Goal: Task Accomplishment & Management: Manage account settings

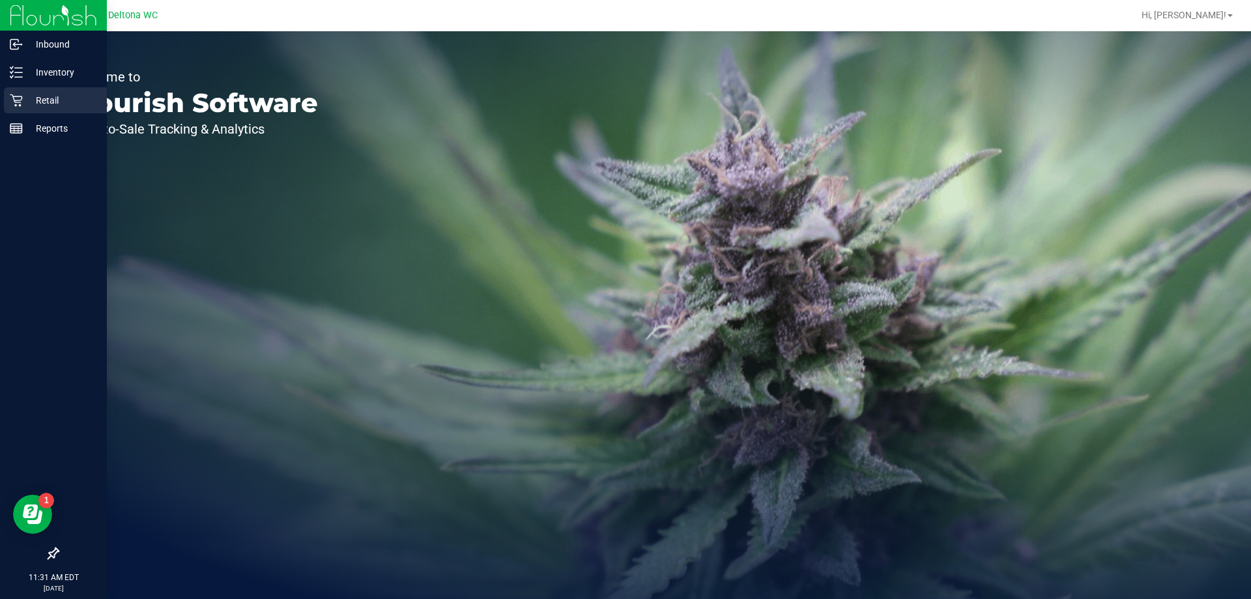
click at [0, 103] on link "Retail" at bounding box center [53, 101] width 107 height 28
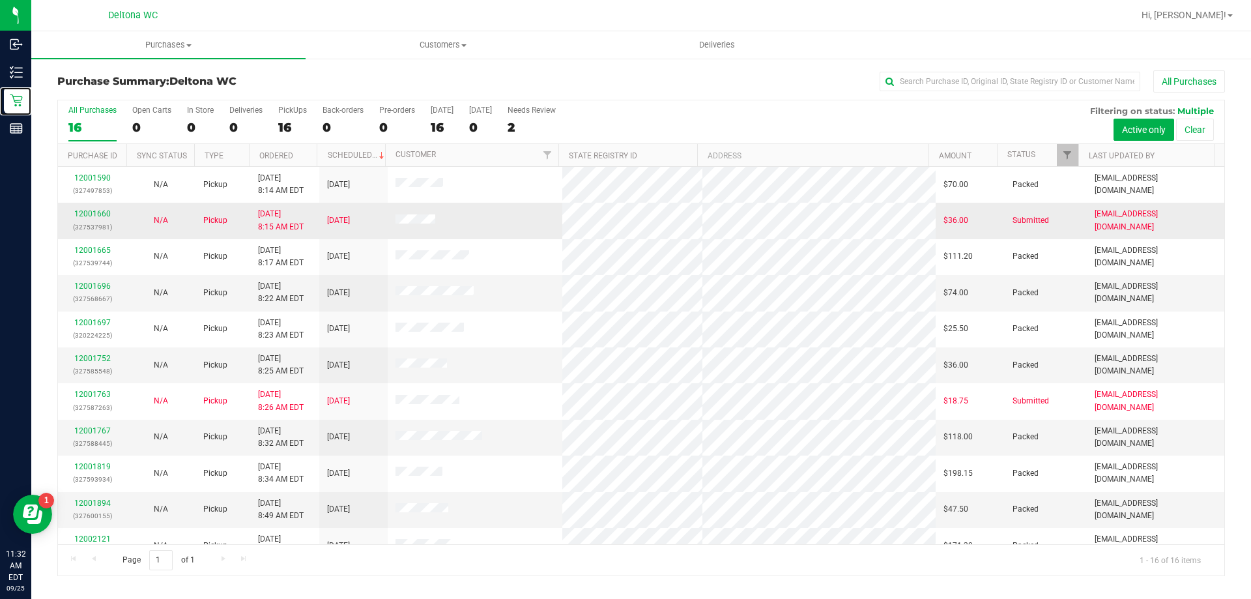
scroll to position [200, 0]
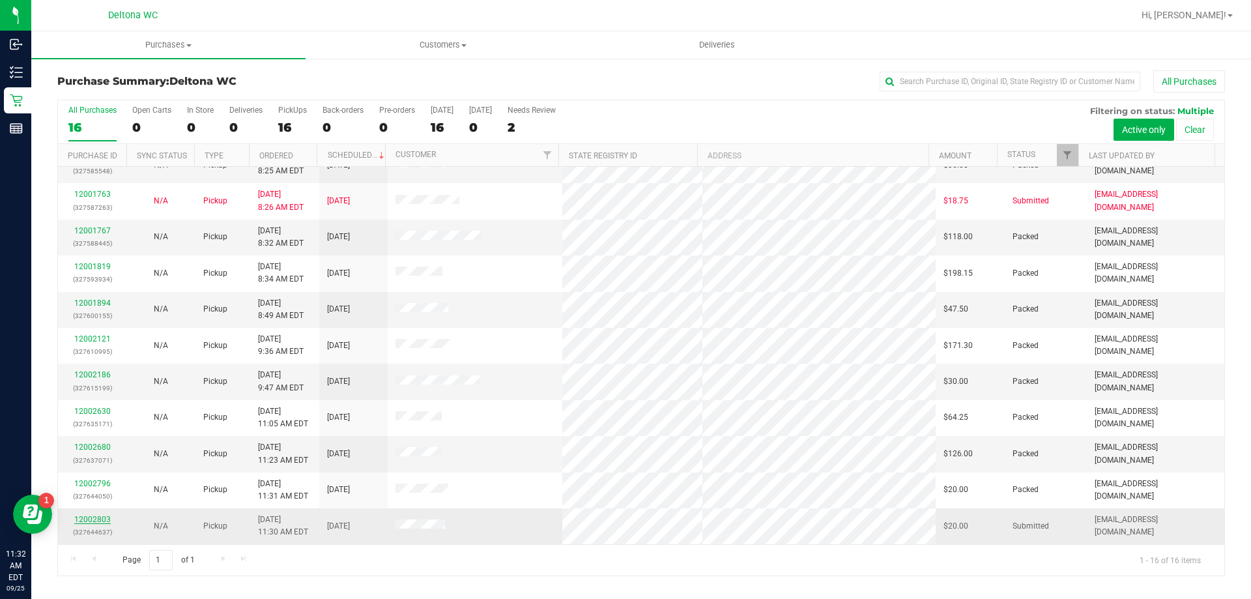
click at [83, 520] on link "12002803" at bounding box center [92, 519] width 36 height 9
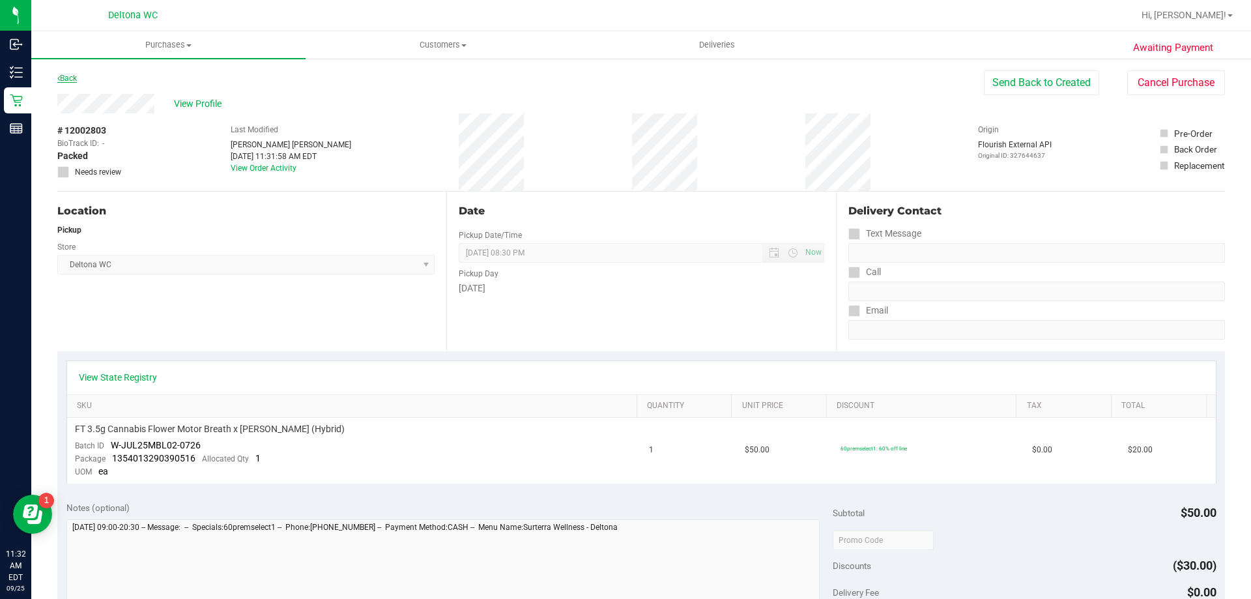
click at [71, 79] on link "Back" at bounding box center [67, 78] width 20 height 9
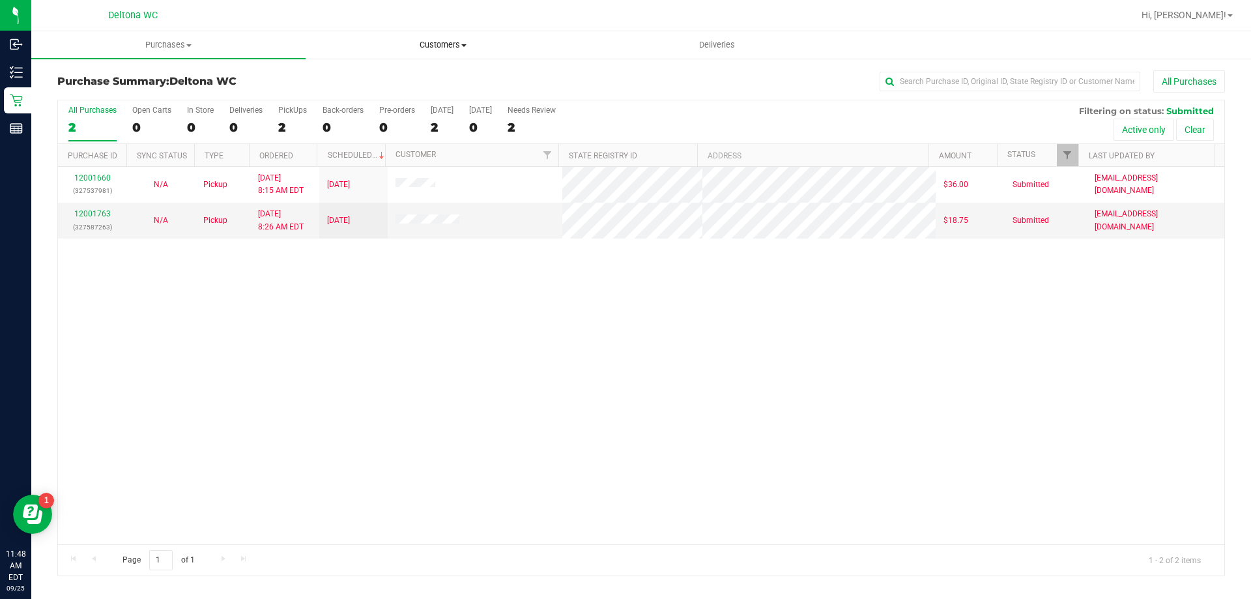
click at [459, 49] on span "Customers" at bounding box center [442, 45] width 273 height 12
click at [387, 83] on span "All customers" at bounding box center [353, 78] width 94 height 11
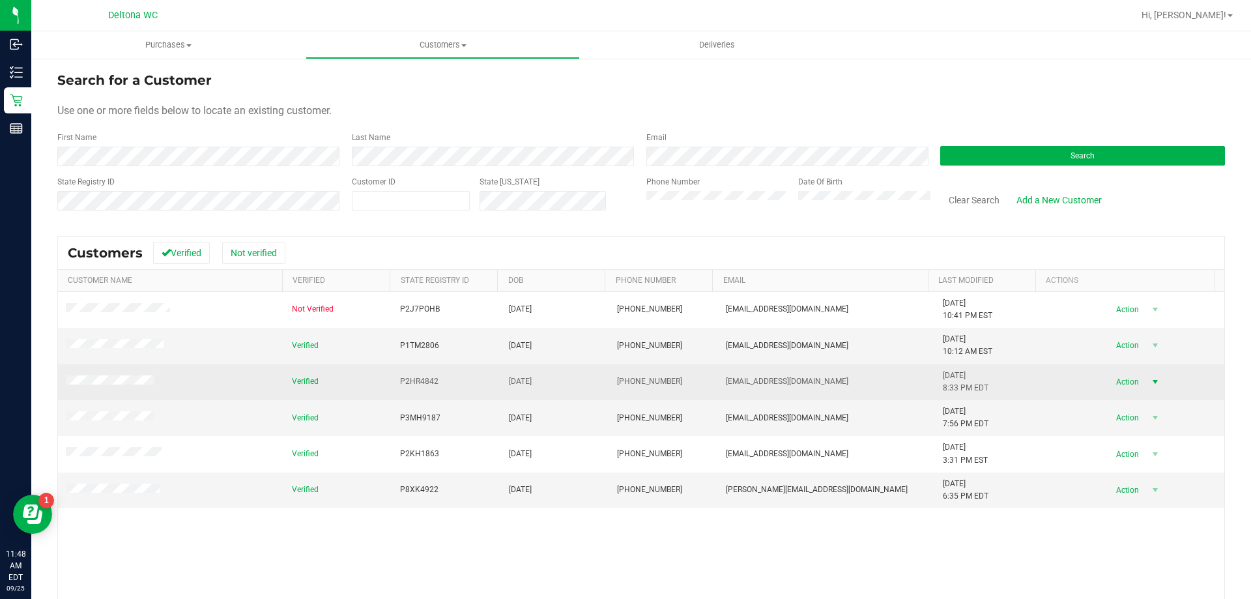
click at [1106, 379] on span "Action" at bounding box center [1125, 382] width 42 height 18
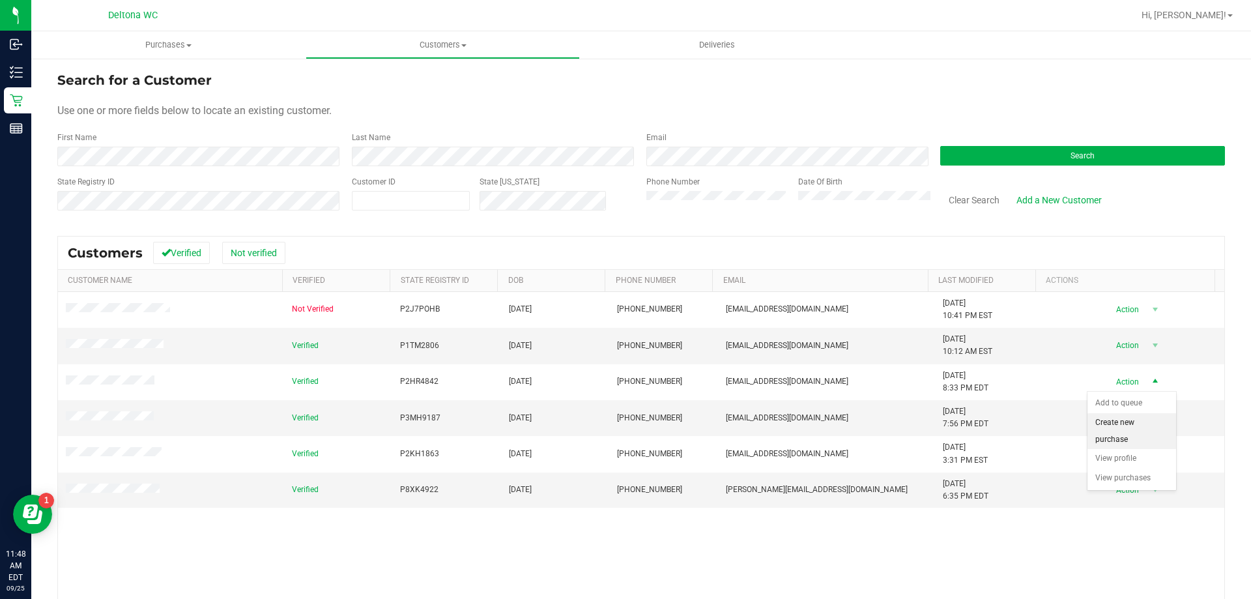
click at [1126, 433] on li "Create new purchase" at bounding box center [1131, 431] width 89 height 36
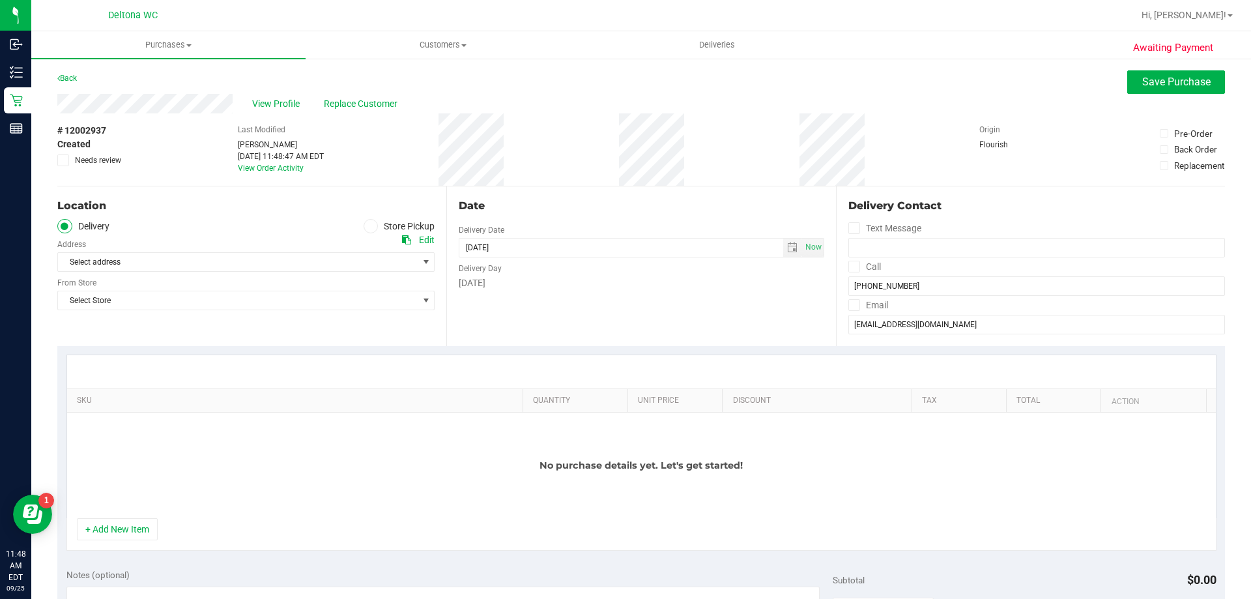
click at [357, 219] on ul "Delivery Store Pickup" at bounding box center [245, 226] width 377 height 15
click at [367, 226] on icon at bounding box center [371, 226] width 8 height 0
click at [0, 0] on input "Store Pickup" at bounding box center [0, 0] width 0 height 0
click at [359, 256] on span "Select Store" at bounding box center [238, 262] width 360 height 18
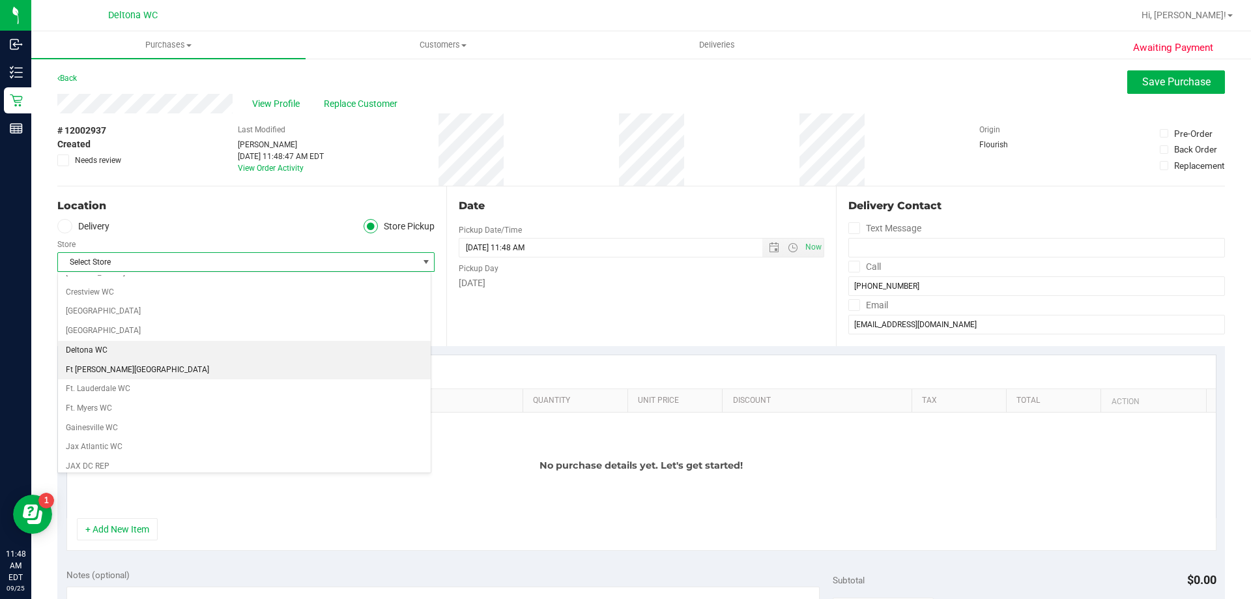
scroll to position [130, 0]
drag, startPoint x: 189, startPoint y: 335, endPoint x: 186, endPoint y: 347, distance: 12.7
click at [186, 347] on li "Deltona WC" at bounding box center [244, 348] width 373 height 20
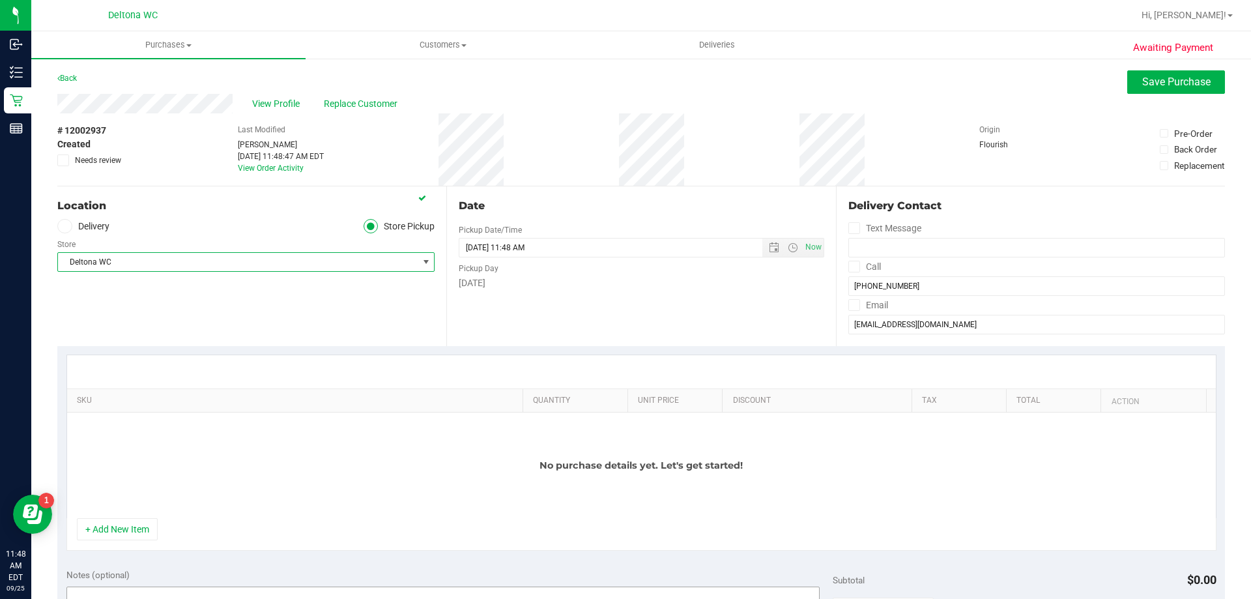
click at [139, 534] on button "+ Add New Item" at bounding box center [117, 529] width 81 height 22
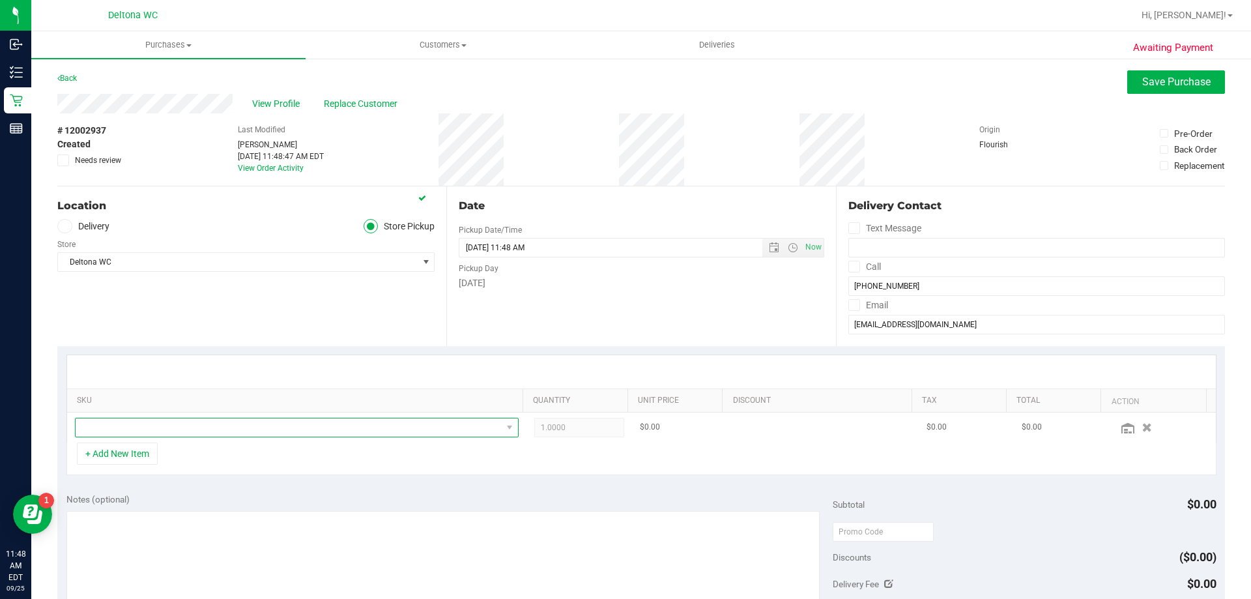
click at [154, 427] on span "NO DATA FOUND" at bounding box center [289, 427] width 426 height 18
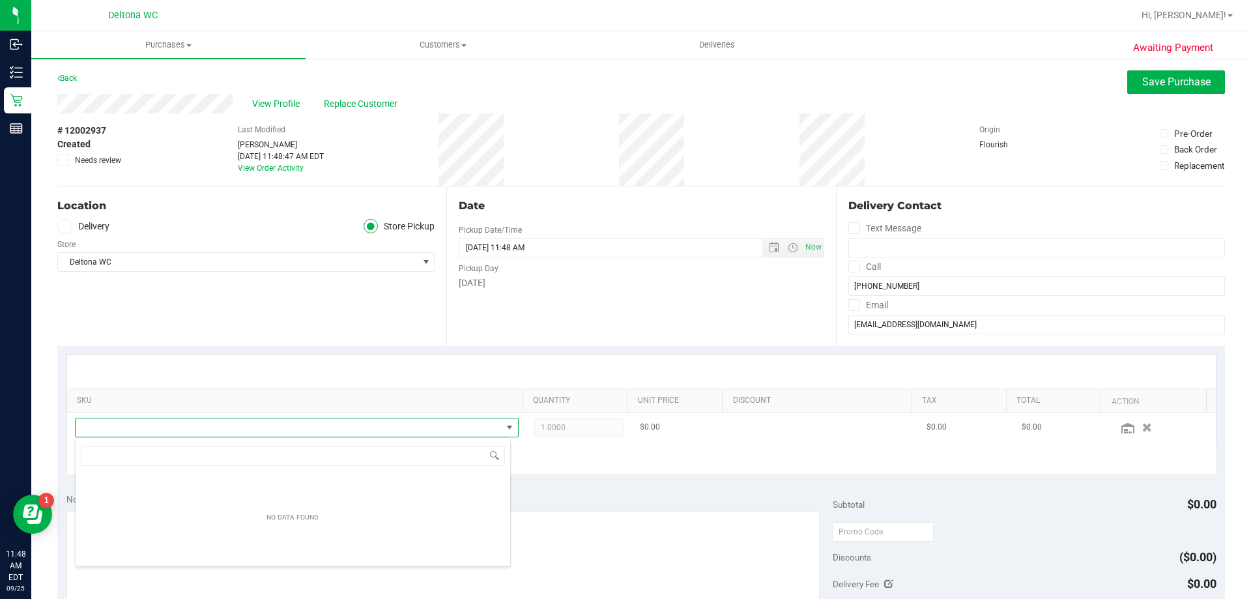
scroll to position [20, 432]
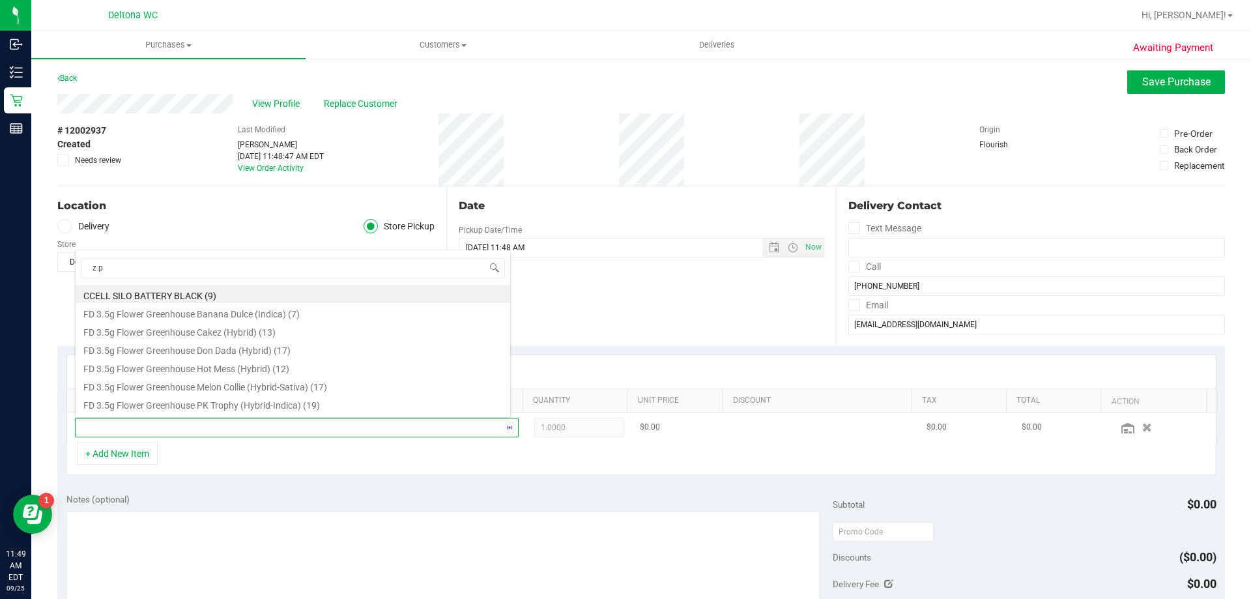
type input "z po"
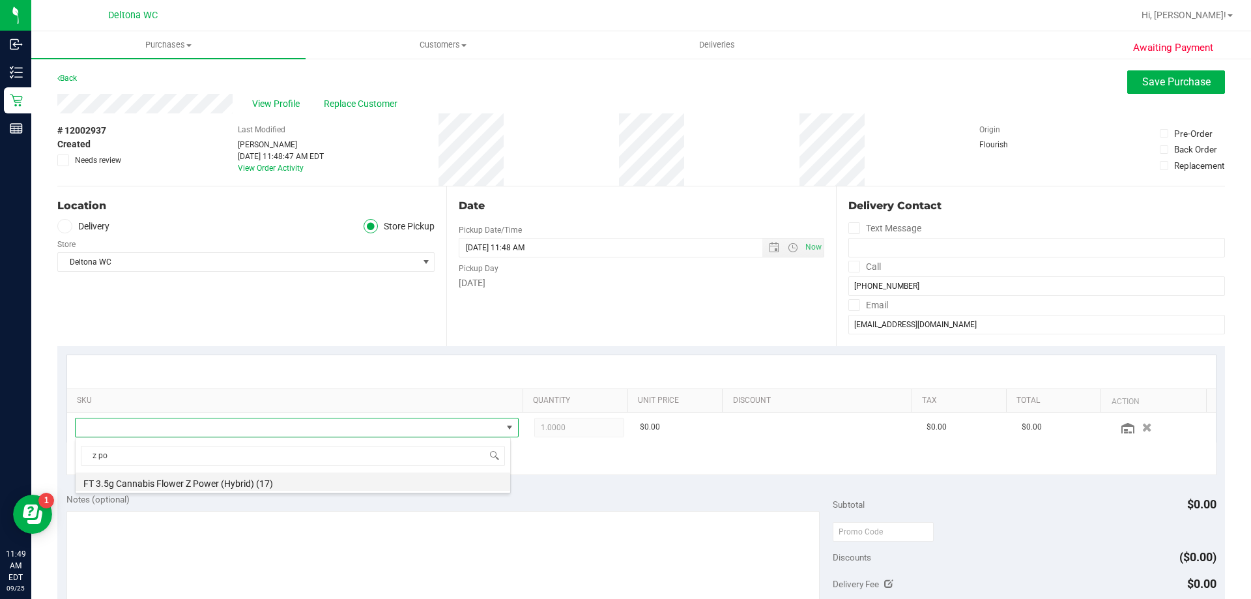
click at [205, 480] on li "FT 3.5g Cannabis Flower Z Power (Hybrid) (17)" at bounding box center [293, 481] width 435 height 18
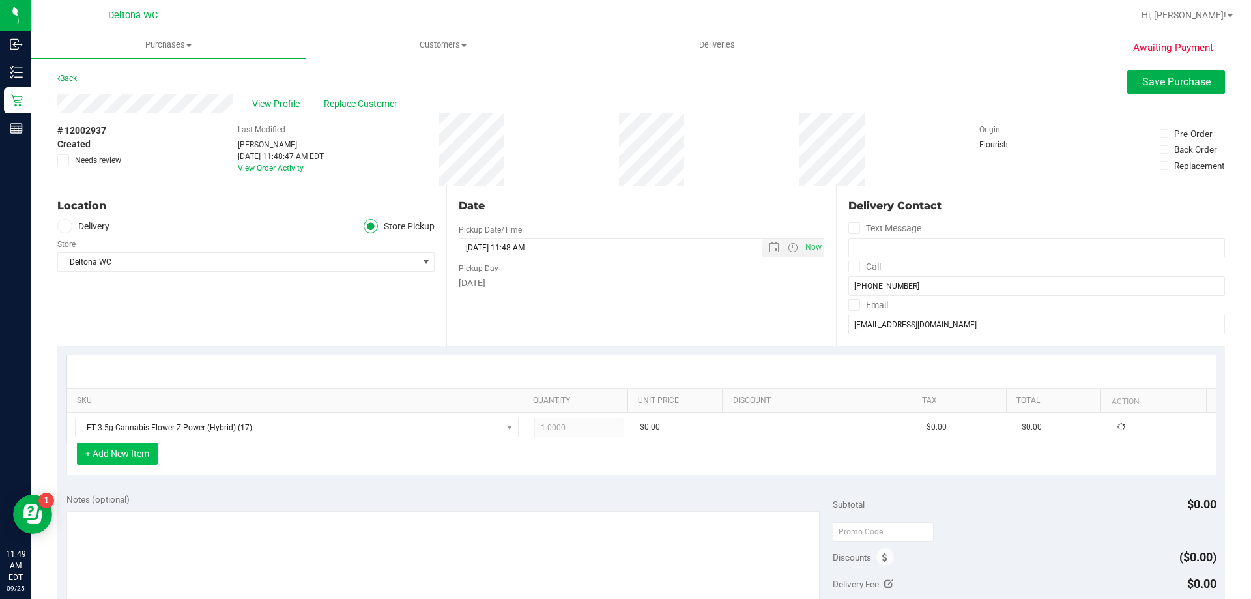
click at [151, 457] on button "+ Add New Item" at bounding box center [117, 453] width 81 height 22
click at [148, 453] on button "+ Add New Item" at bounding box center [117, 453] width 81 height 22
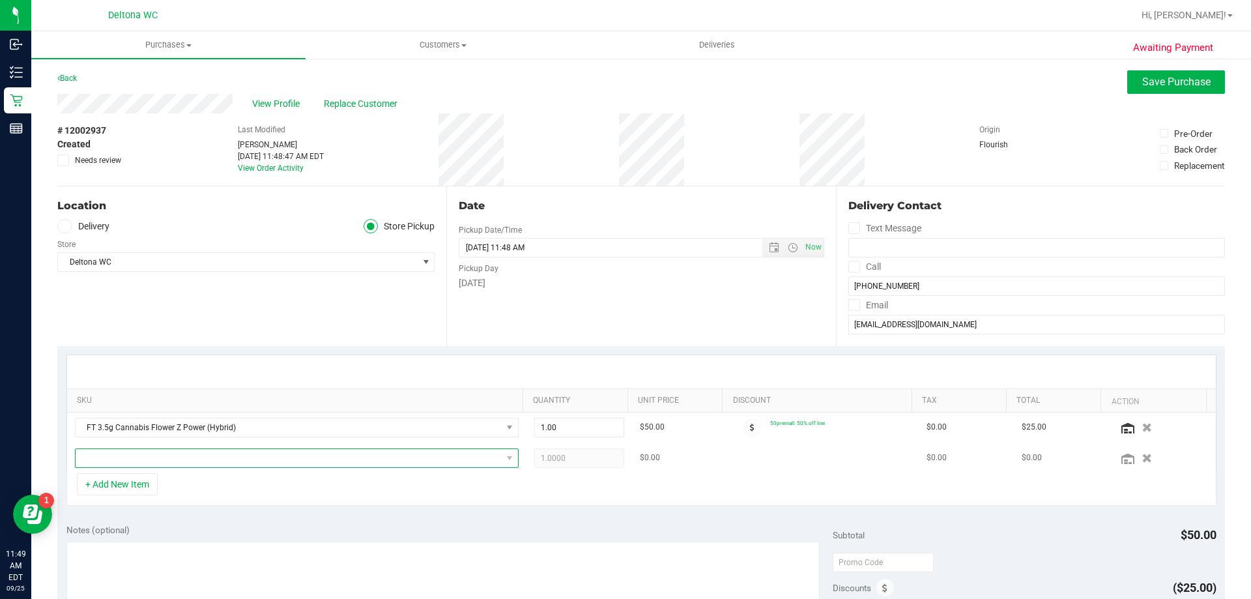
click at [147, 455] on span "NO DATA FOUND" at bounding box center [289, 458] width 426 height 18
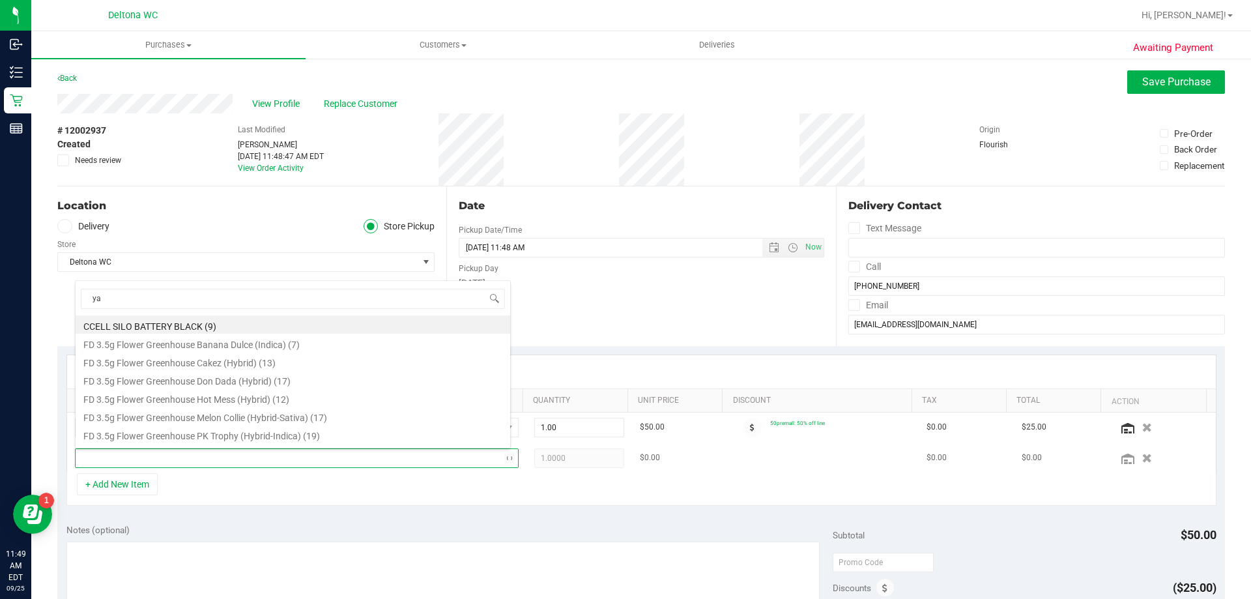
type input "ya"
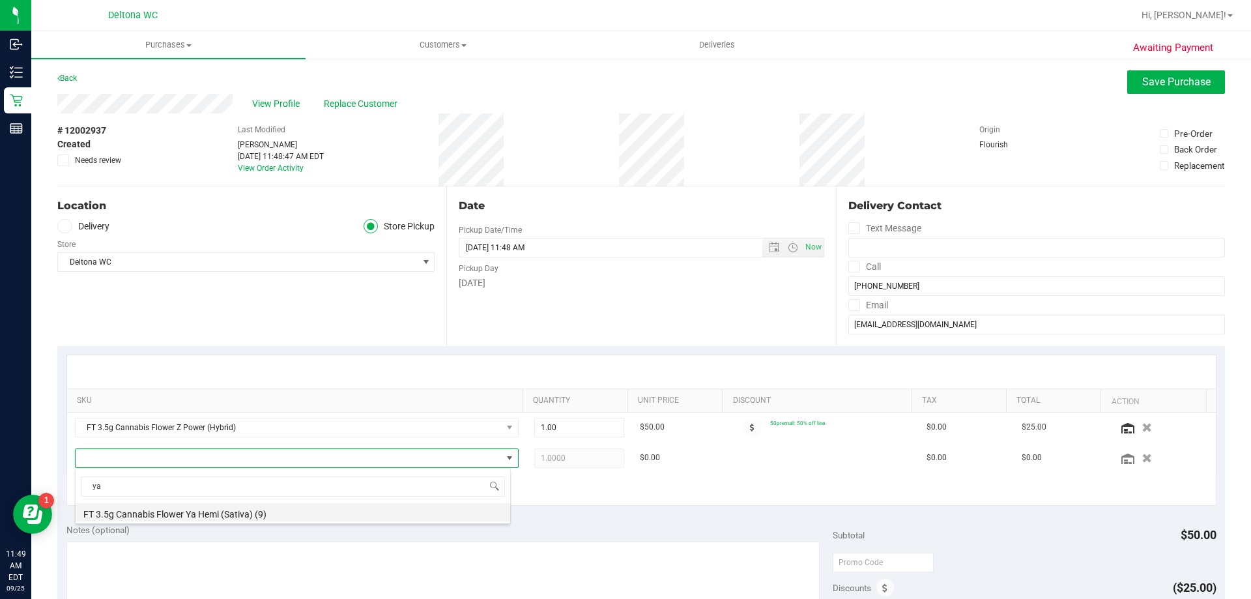
click at [222, 518] on li "FT 3.5g Cannabis Flower Ya Hemi (Sativa) (9)" at bounding box center [293, 512] width 435 height 18
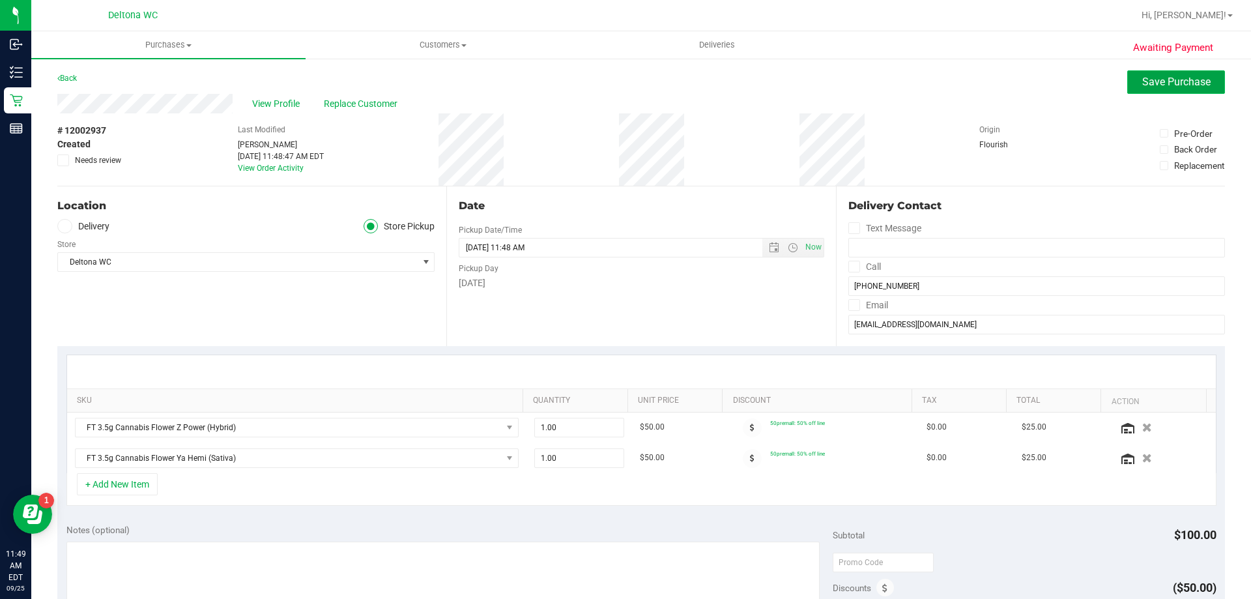
click at [1164, 86] on span "Save Purchase" at bounding box center [1176, 82] width 68 height 12
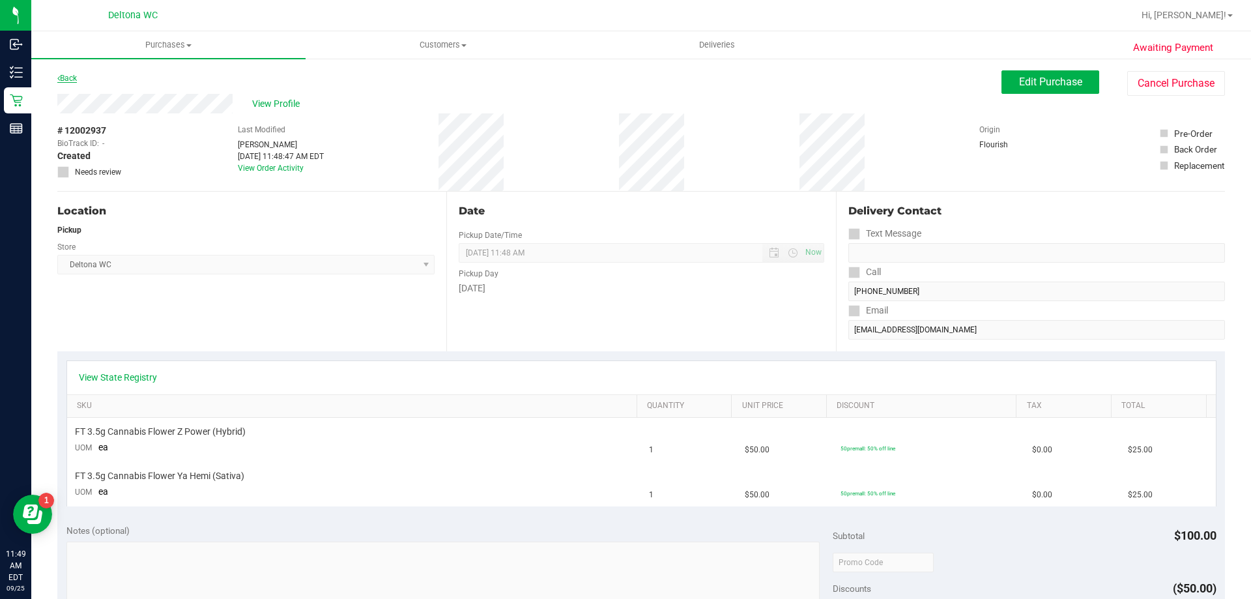
click at [74, 77] on link "Back" at bounding box center [67, 78] width 20 height 9
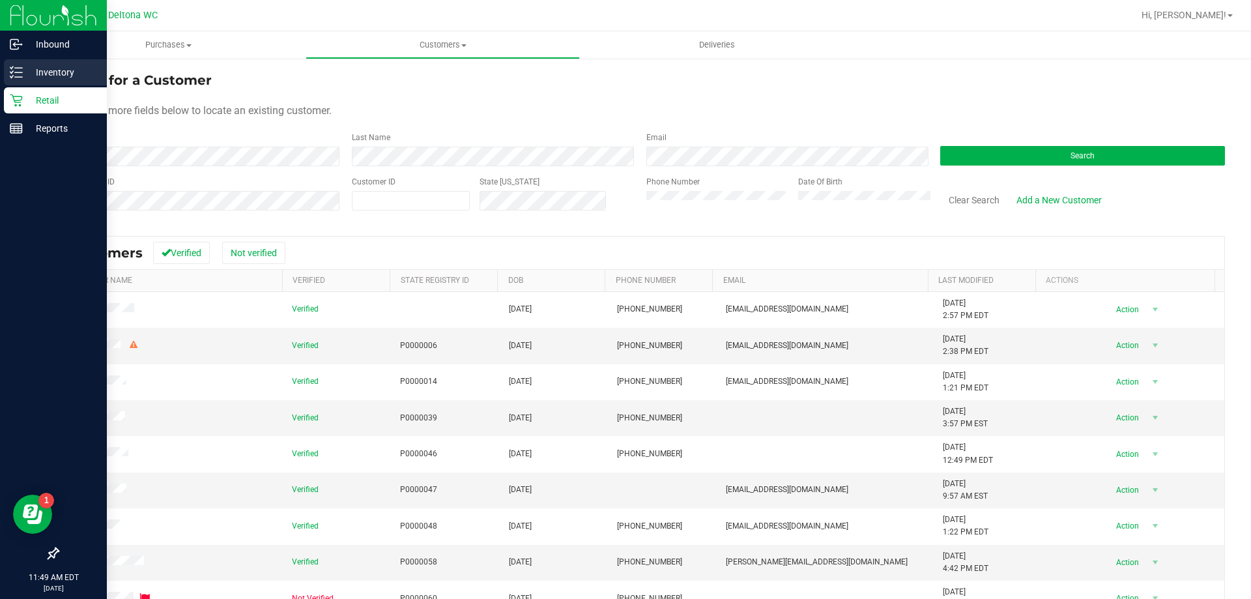
click at [6, 62] on div "Inventory" at bounding box center [55, 72] width 103 height 26
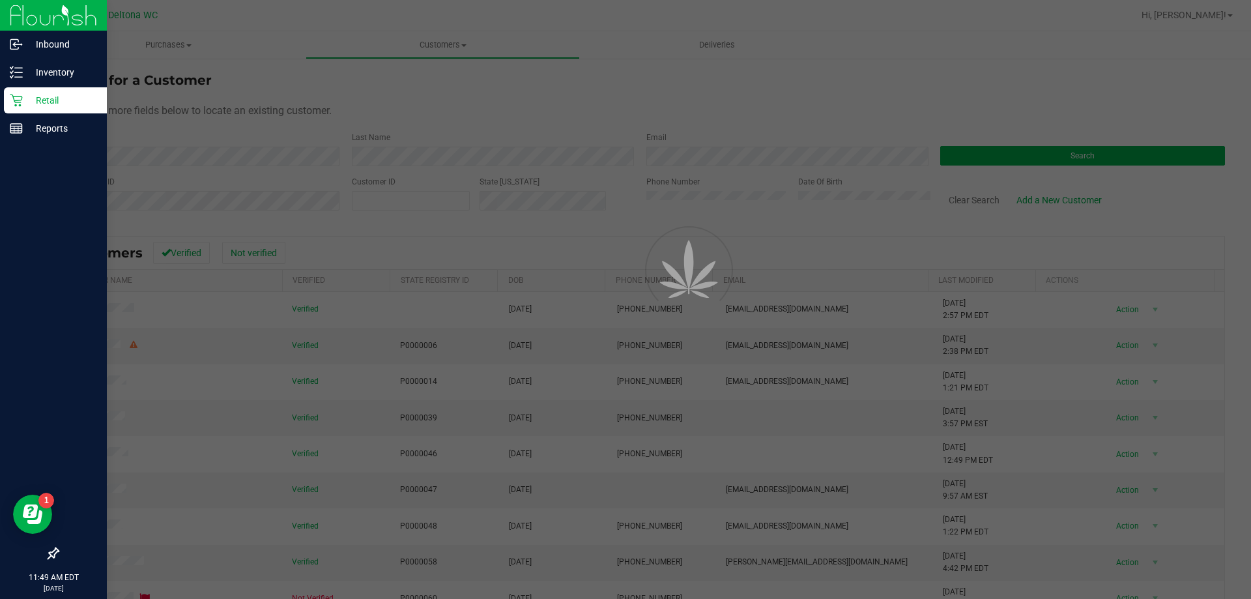
click at [40, 96] on p "Retail" at bounding box center [62, 101] width 78 height 16
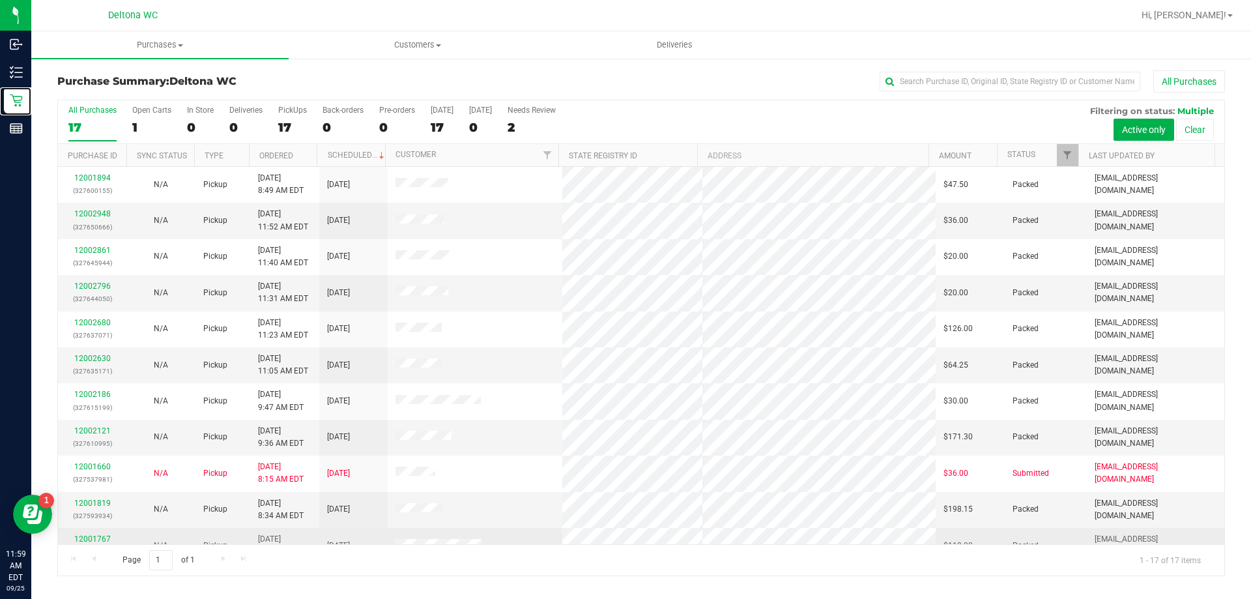
scroll to position [236, 0]
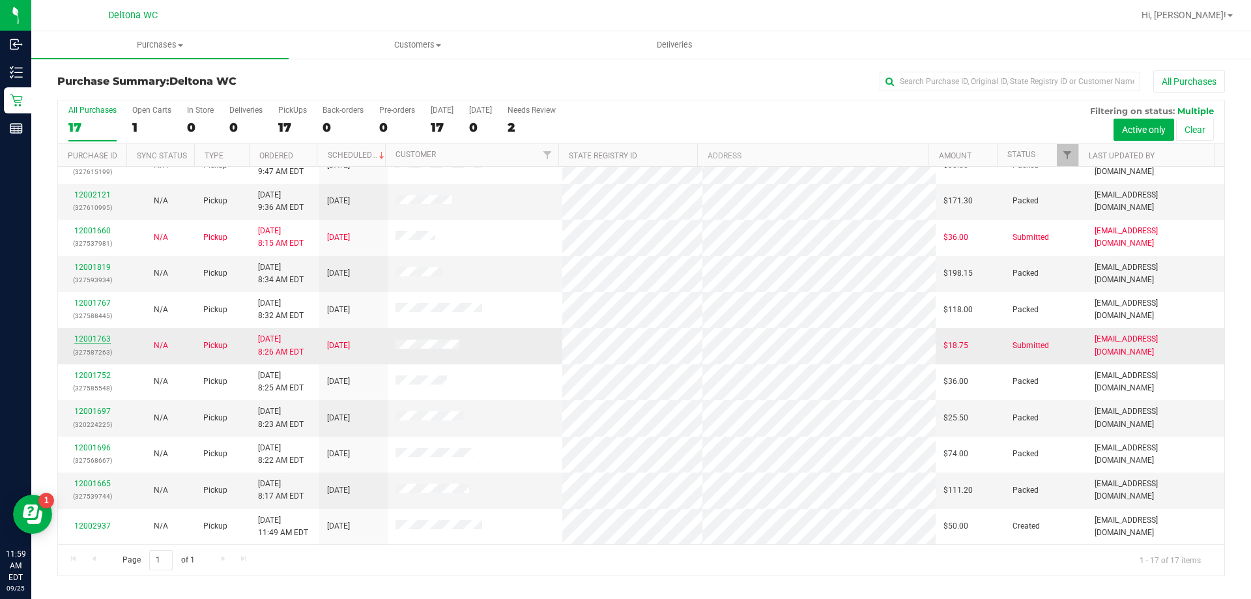
click at [102, 336] on link "12001763" at bounding box center [92, 338] width 36 height 9
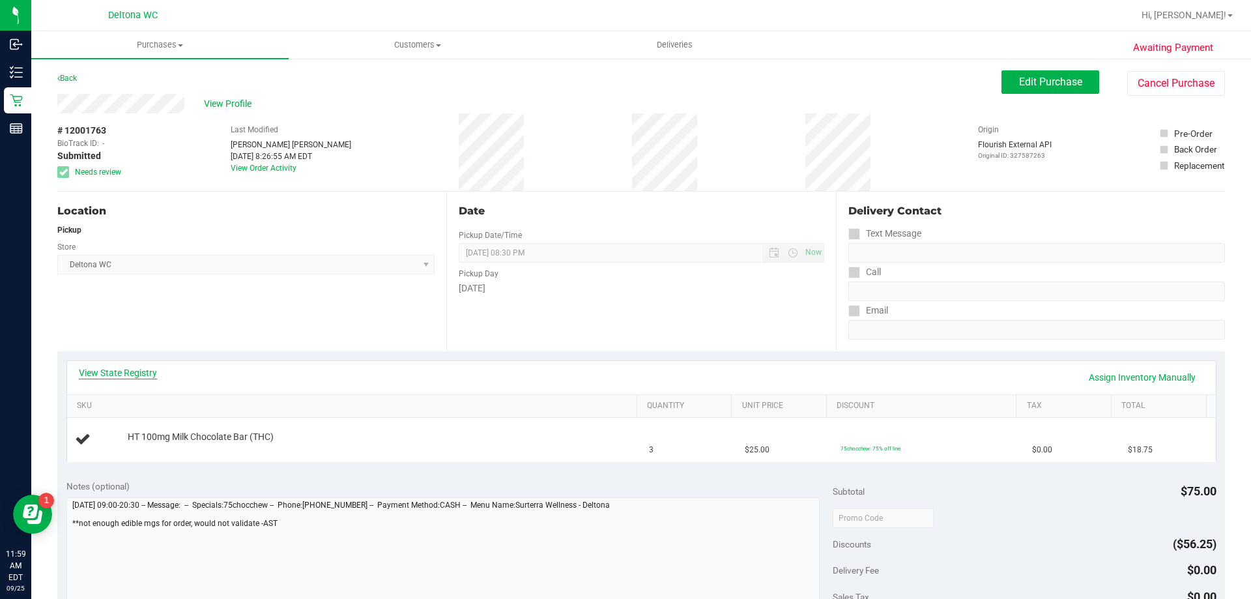
click at [147, 371] on link "View State Registry" at bounding box center [118, 372] width 78 height 13
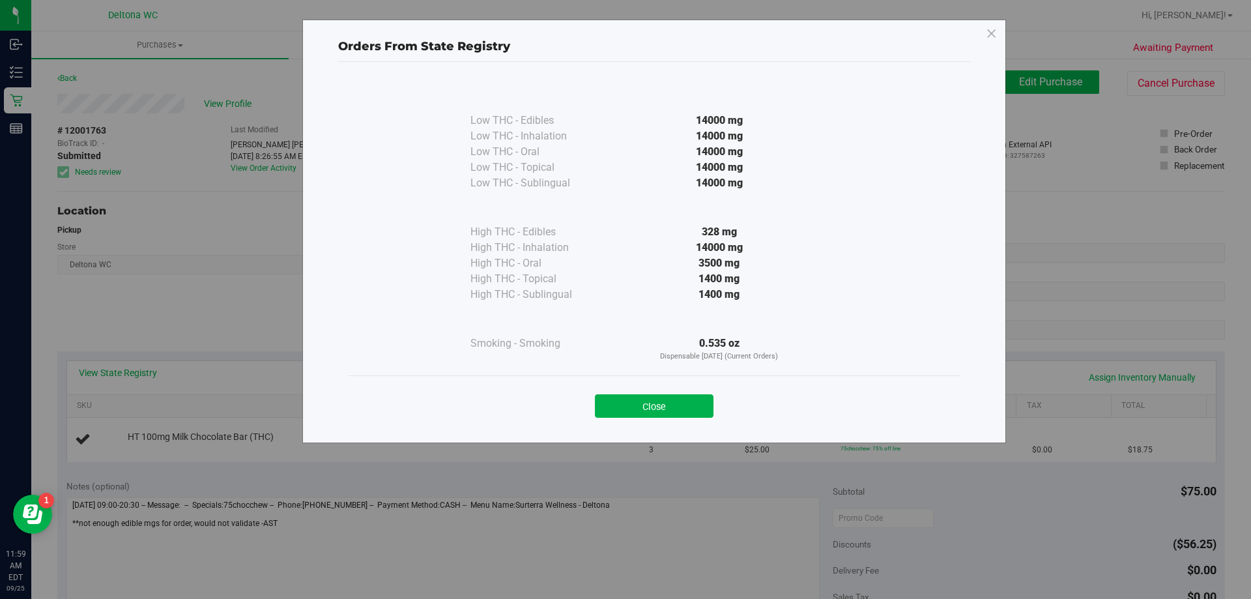
drag, startPoint x: 745, startPoint y: 225, endPoint x: 704, endPoint y: 233, distance: 41.1
click at [711, 231] on div "328 mg" at bounding box center [719, 232] width 237 height 16
click at [668, 399] on button "Close" at bounding box center [654, 405] width 119 height 23
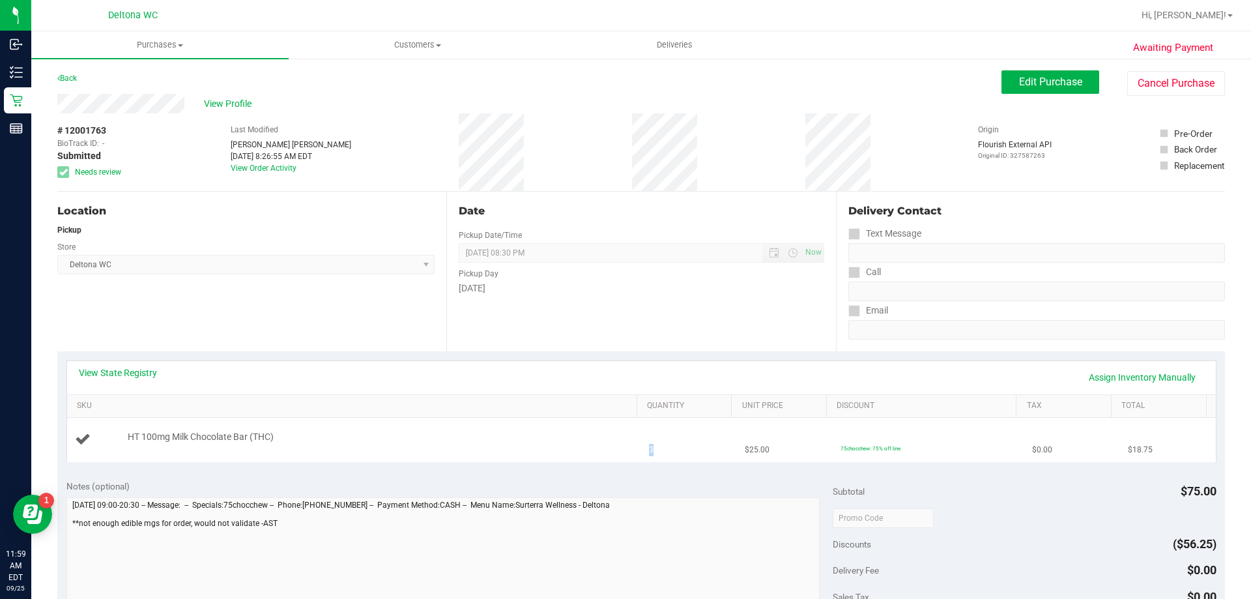
drag, startPoint x: 653, startPoint y: 445, endPoint x: 621, endPoint y: 446, distance: 32.0
click at [621, 446] on tr "HT 100mg Milk Chocolate Bar (THC) 3 $25.00 75chocchew: 75% off line $0.00 $18.75" at bounding box center [641, 440] width 1149 height 44
click at [113, 364] on div "View State Registry Assign Inventory Manually" at bounding box center [641, 377] width 1149 height 33
click at [114, 373] on link "View State Registry" at bounding box center [118, 372] width 78 height 13
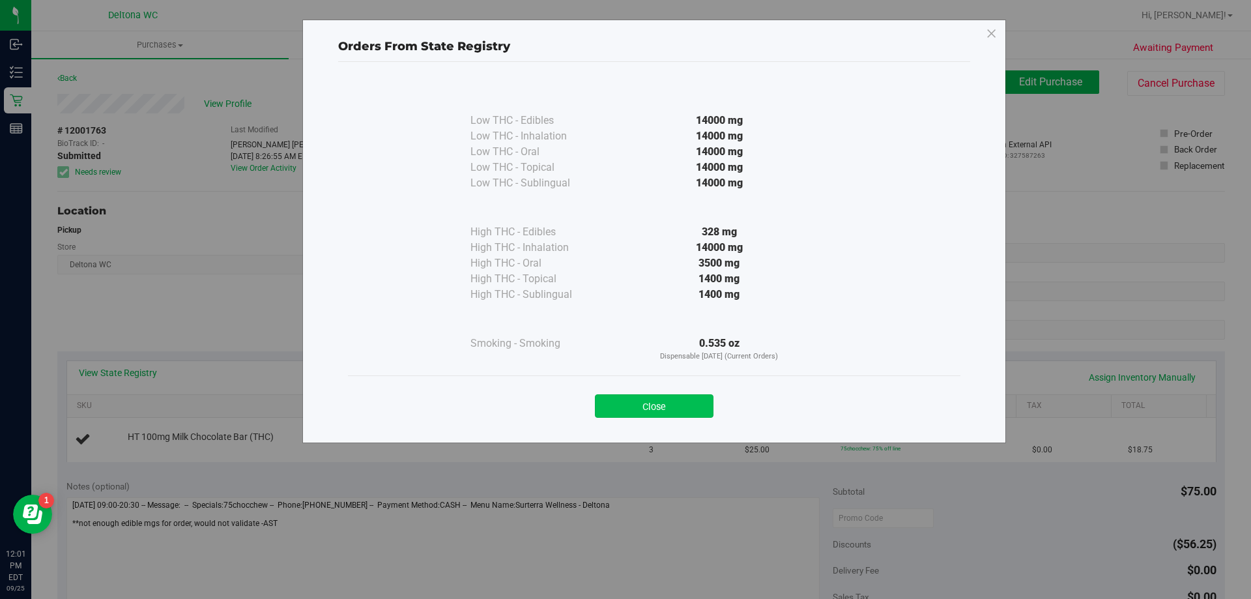
click at [667, 403] on button "Close" at bounding box center [654, 405] width 119 height 23
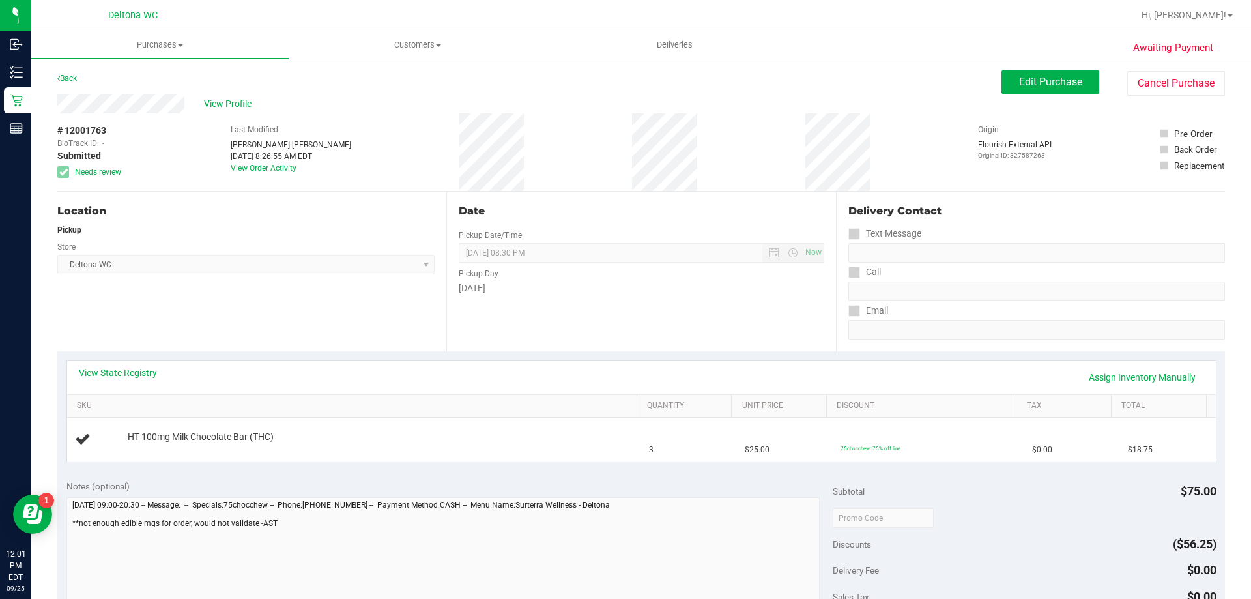
click at [1031, 70] on div "Awaiting Payment Back Edit Purchase Cancel Purchase View Profile # 12001763 Bio…" at bounding box center [641, 545] width 1220 height 977
click at [1030, 74] on button "Edit Purchase" at bounding box center [1050, 81] width 98 height 23
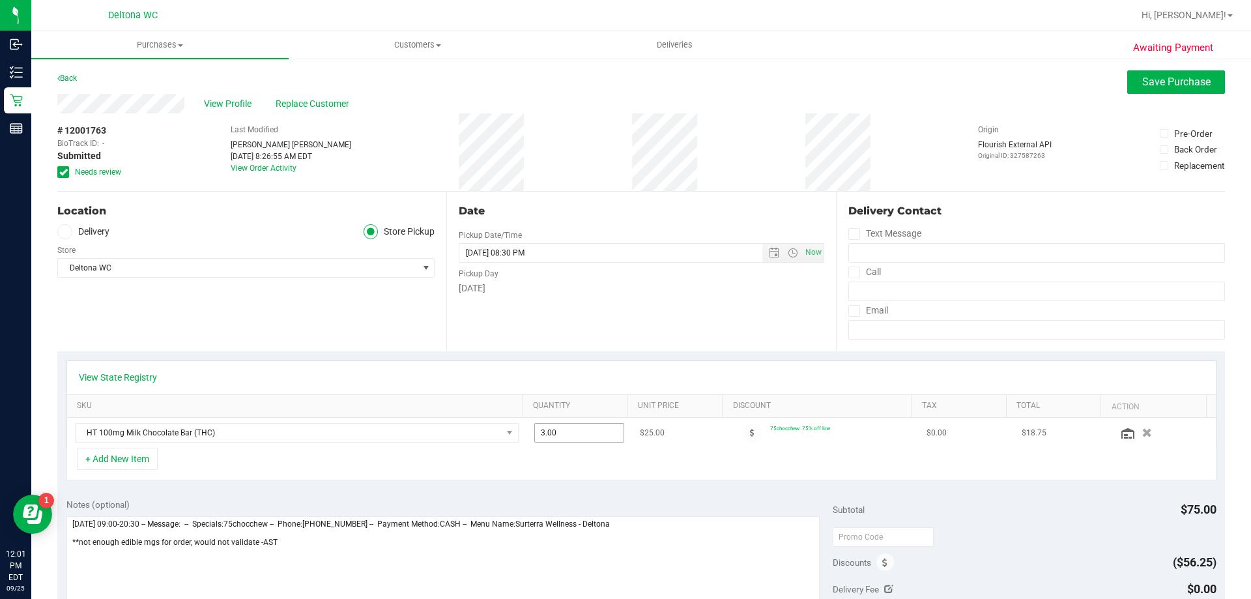
click at [559, 435] on span "3.00 3" at bounding box center [579, 433] width 91 height 20
type input "2"
type input "2.00"
click at [620, 459] on div "+ Add New Item" at bounding box center [641, 464] width 1150 height 33
click at [1153, 82] on span "Save Purchase" at bounding box center [1176, 82] width 68 height 12
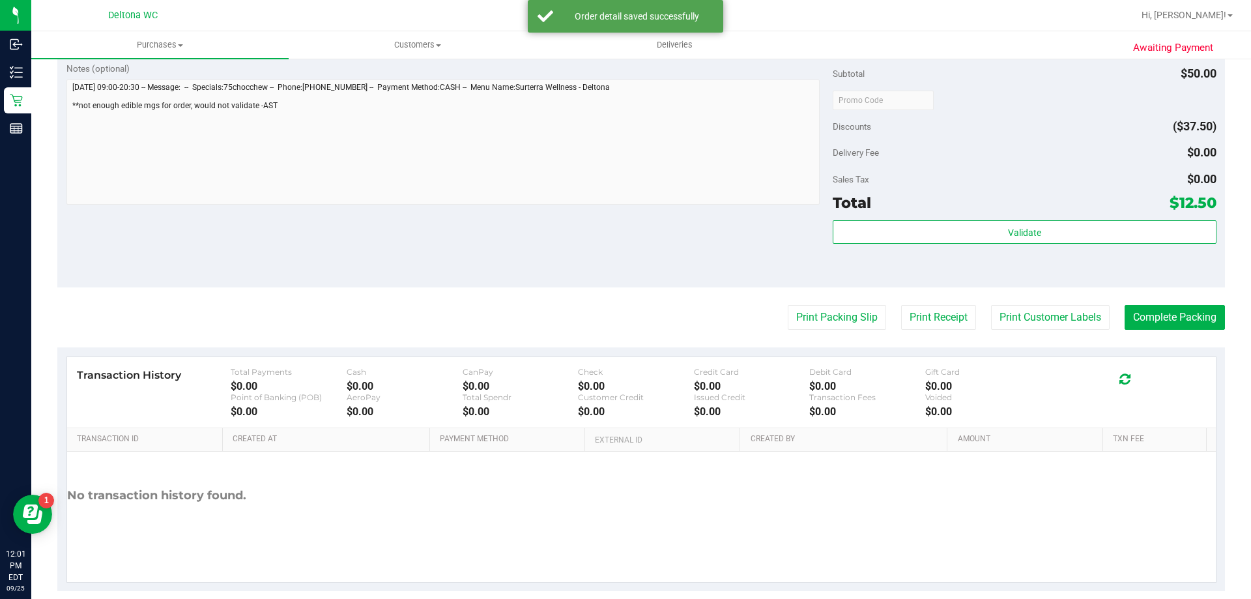
scroll to position [456, 0]
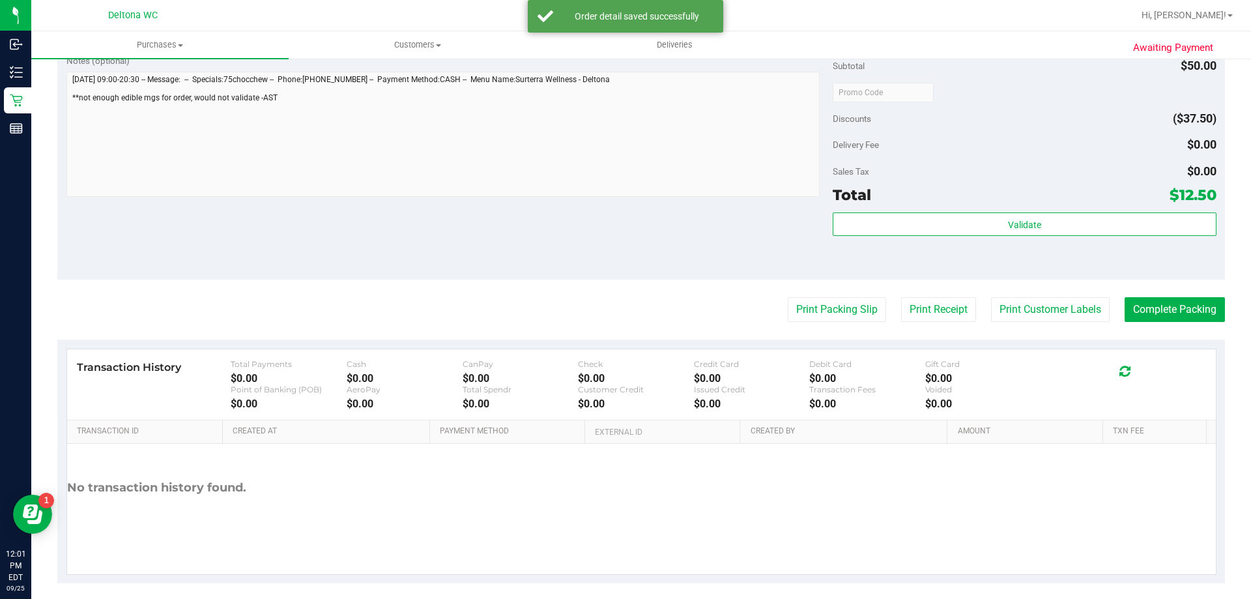
click at [1141, 324] on purchase-details "Back Edit Purchase Cancel Purchase View Profile # 12001763 BioTrack ID: - Submi…" at bounding box center [641, 98] width 1168 height 969
click at [1141, 316] on button "Complete Packing" at bounding box center [1175, 309] width 100 height 25
